Goal: Check status: Check status

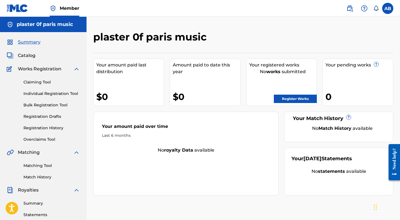
click at [386, 8] on label at bounding box center [387, 8] width 11 height 11
click at [387, 8] on input "AB Anthony Bevilacqua tonybevilacqua23@gmail.com Notification Preferences Profi…" at bounding box center [387, 8] width 0 height 0
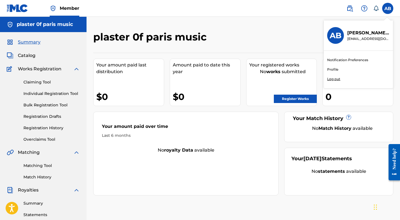
click at [333, 68] on link "Profile" at bounding box center [332, 69] width 11 height 5
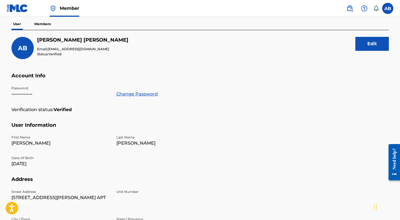
scroll to position [156, 0]
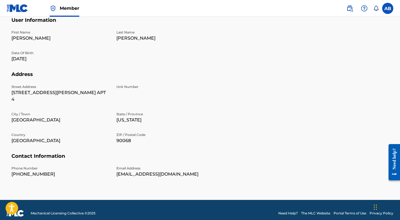
click at [284, 211] on link "Need Help?" at bounding box center [288, 213] width 20 height 5
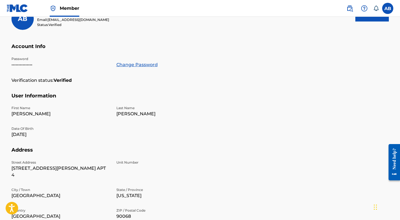
scroll to position [0, 0]
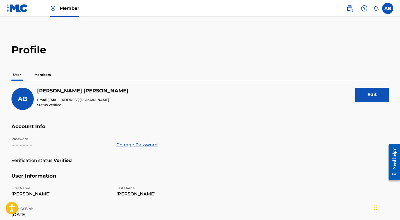
click at [38, 74] on p "Members" at bounding box center [43, 75] width 20 height 12
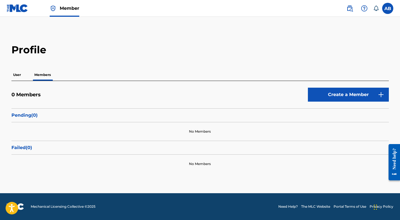
click at [24, 112] on p "Pending ( 0 )" at bounding box center [199, 115] width 377 height 7
click at [18, 74] on p "User" at bounding box center [16, 75] width 11 height 12
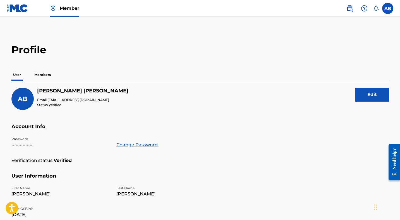
click at [387, 12] on label at bounding box center [387, 8] width 11 height 11
click at [387, 8] on input "AB [PERSON_NAME] [EMAIL_ADDRESS][DOMAIN_NAME] Notification Preferences Profile …" at bounding box center [387, 8] width 0 height 0
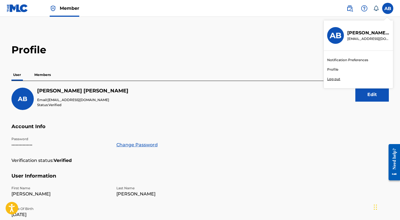
click at [333, 69] on link "Profile" at bounding box center [332, 69] width 11 height 5
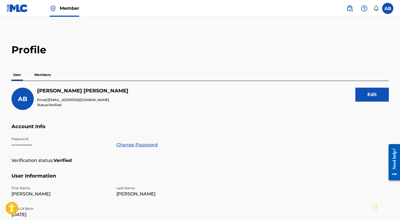
click at [66, 7] on span "Member" at bounding box center [70, 8] width 20 height 6
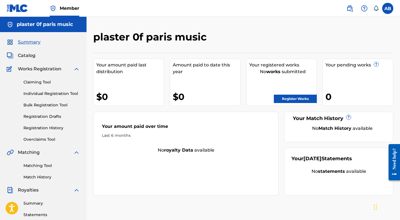
click at [29, 56] on span "Catalog" at bounding box center [27, 55] width 18 height 7
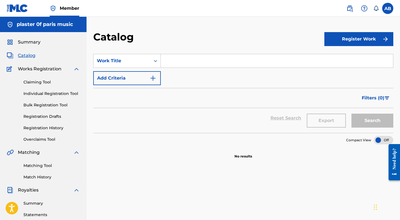
click at [25, 41] on span "Summary" at bounding box center [29, 42] width 23 height 7
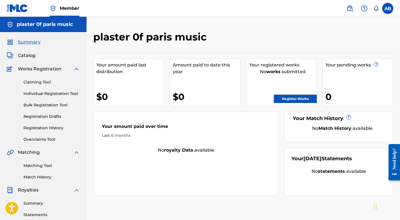
click at [39, 81] on link "Claiming Tool" at bounding box center [51, 82] width 56 height 6
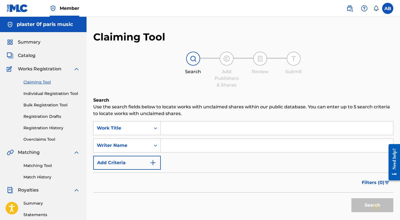
click at [26, 58] on span "Catalog" at bounding box center [27, 55] width 18 height 7
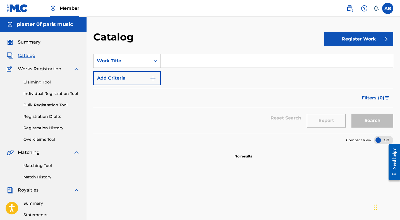
click at [26, 43] on span "Summary" at bounding box center [29, 42] width 23 height 7
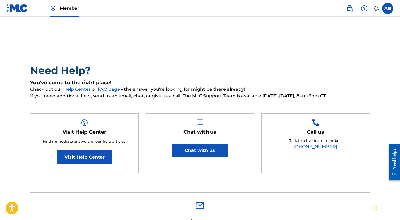
click at [386, 7] on label at bounding box center [387, 8] width 11 height 11
click at [387, 8] on input "AB [PERSON_NAME] [EMAIL_ADDRESS][DOMAIN_NAME] Notification Preferences Profile …" at bounding box center [387, 8] width 0 height 0
click at [252, 80] on h5 "You've come to the right place!" at bounding box center [199, 82] width 339 height 6
click at [387, 6] on label at bounding box center [387, 8] width 11 height 11
click at [387, 8] on input "AB [PERSON_NAME] [EMAIL_ADDRESS][DOMAIN_NAME] Notification Preferences Profile …" at bounding box center [387, 8] width 0 height 0
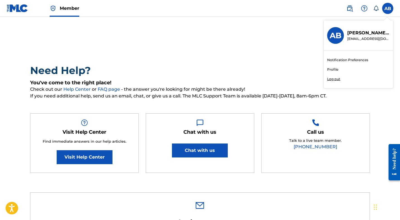
click at [330, 72] on div "Notification Preferences Profile Log out" at bounding box center [358, 69] width 69 height 37
click at [387, 8] on input "AB [PERSON_NAME] [EMAIL_ADDRESS][DOMAIN_NAME] Notification Preferences Profile …" at bounding box center [387, 8] width 0 height 0
click at [57, 6] on link "Member" at bounding box center [65, 8] width 30 height 16
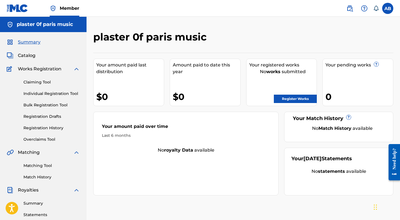
click at [346, 94] on div "0" at bounding box center [358, 96] width 67 height 13
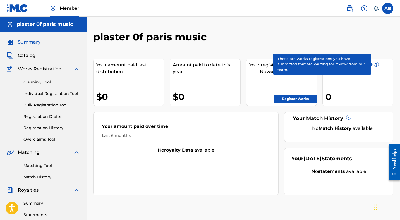
click at [375, 65] on span "?" at bounding box center [376, 64] width 4 height 4
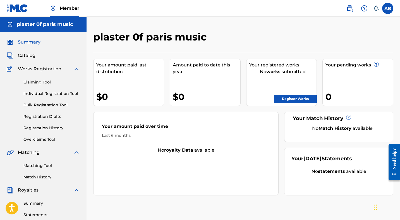
click at [27, 54] on span "Catalog" at bounding box center [27, 55] width 18 height 7
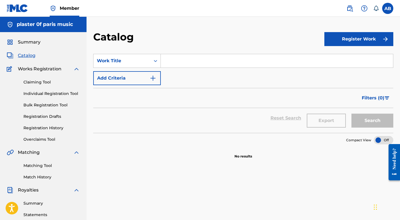
click at [43, 25] on h5 "plaster 0f paris music" at bounding box center [45, 24] width 56 height 6
click at [28, 43] on span "Summary" at bounding box center [29, 42] width 23 height 7
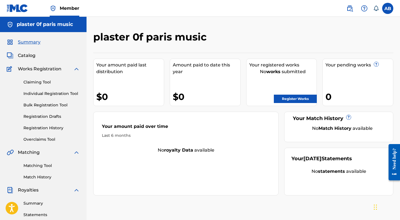
click at [29, 55] on span "Catalog" at bounding box center [27, 55] width 18 height 7
click at [25, 56] on span "Catalog" at bounding box center [27, 55] width 18 height 7
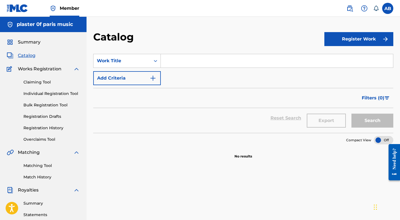
click at [34, 39] on span "Summary" at bounding box center [29, 42] width 23 height 7
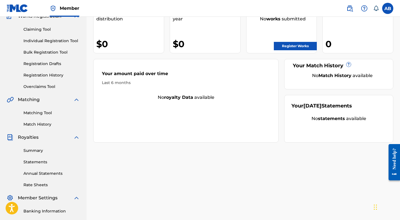
scroll to position [53, 0]
click at [45, 76] on link "Registration History" at bounding box center [51, 75] width 56 height 6
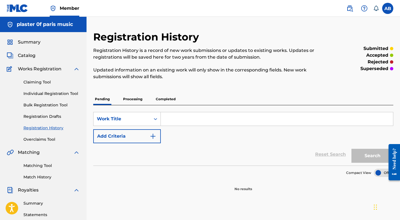
click at [128, 100] on p "Processing" at bounding box center [132, 99] width 23 height 12
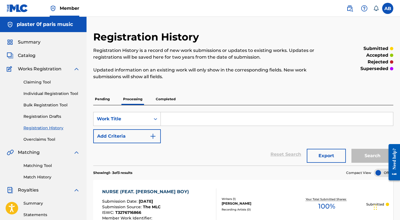
click at [30, 23] on h5 "plaster 0f paris music" at bounding box center [45, 24] width 56 height 6
click at [392, 7] on label at bounding box center [387, 8] width 11 height 11
click at [387, 8] on input "AB [PERSON_NAME] [EMAIL_ADDRESS][DOMAIN_NAME] Notification Preferences Profile …" at bounding box center [387, 8] width 0 height 0
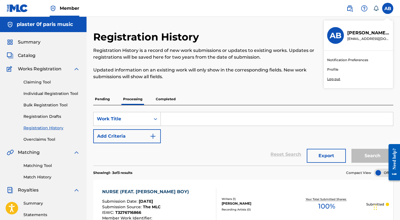
click at [331, 68] on link "Profile" at bounding box center [332, 69] width 11 height 5
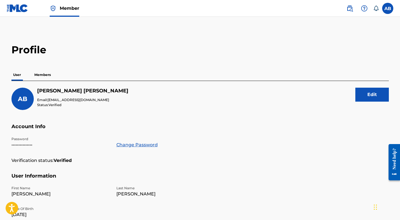
click at [42, 75] on p "Members" at bounding box center [43, 75] width 20 height 12
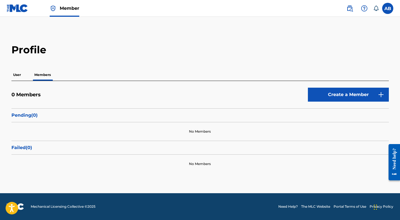
click at [16, 72] on p "User" at bounding box center [16, 75] width 11 height 12
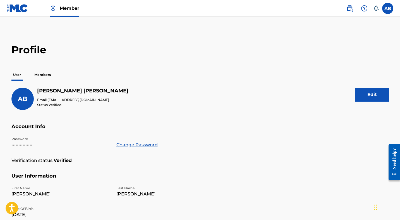
click at [24, 8] on img at bounding box center [17, 8] width 21 height 8
